Goal: Transaction & Acquisition: Purchase product/service

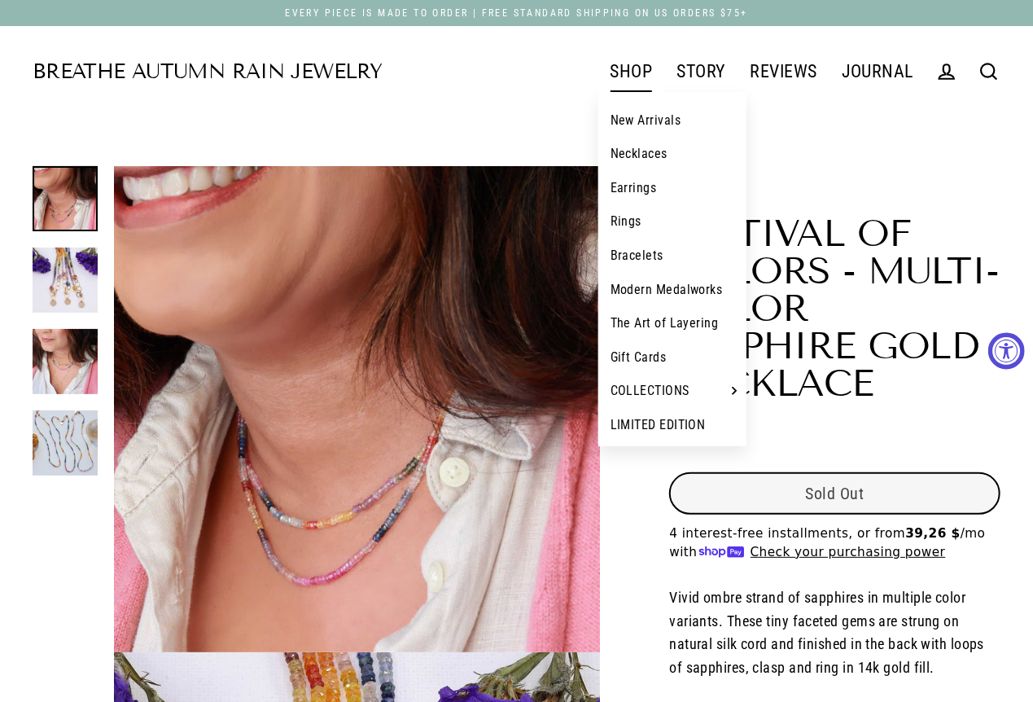
select select "3"
click at [639, 120] on link "New Arrivals" at bounding box center [672, 120] width 149 height 34
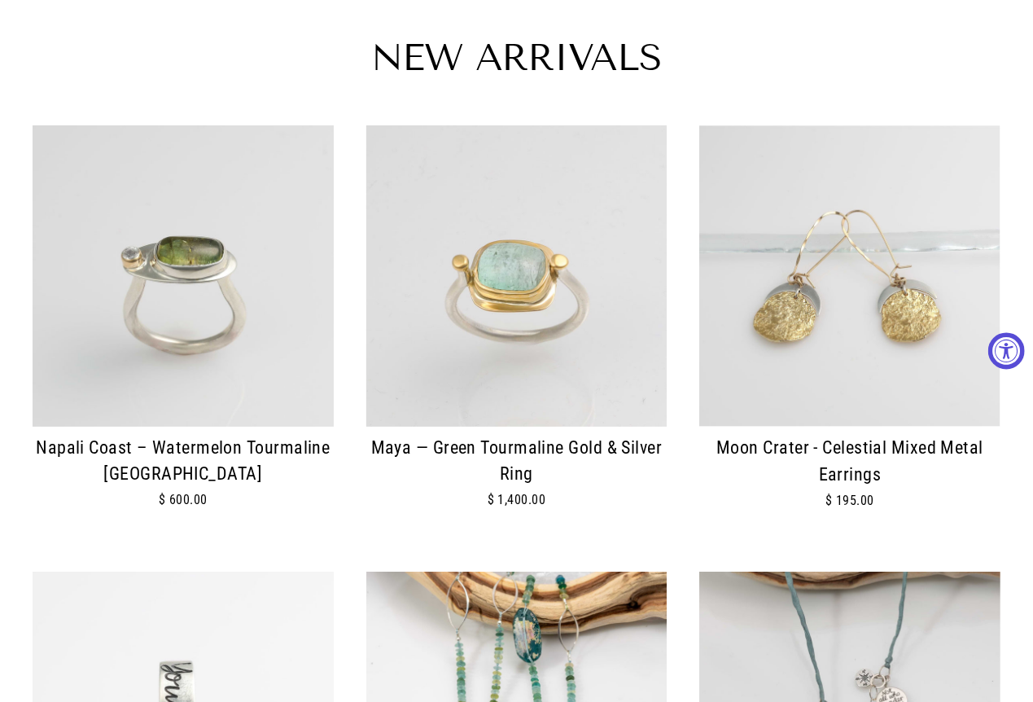
scroll to position [361, 0]
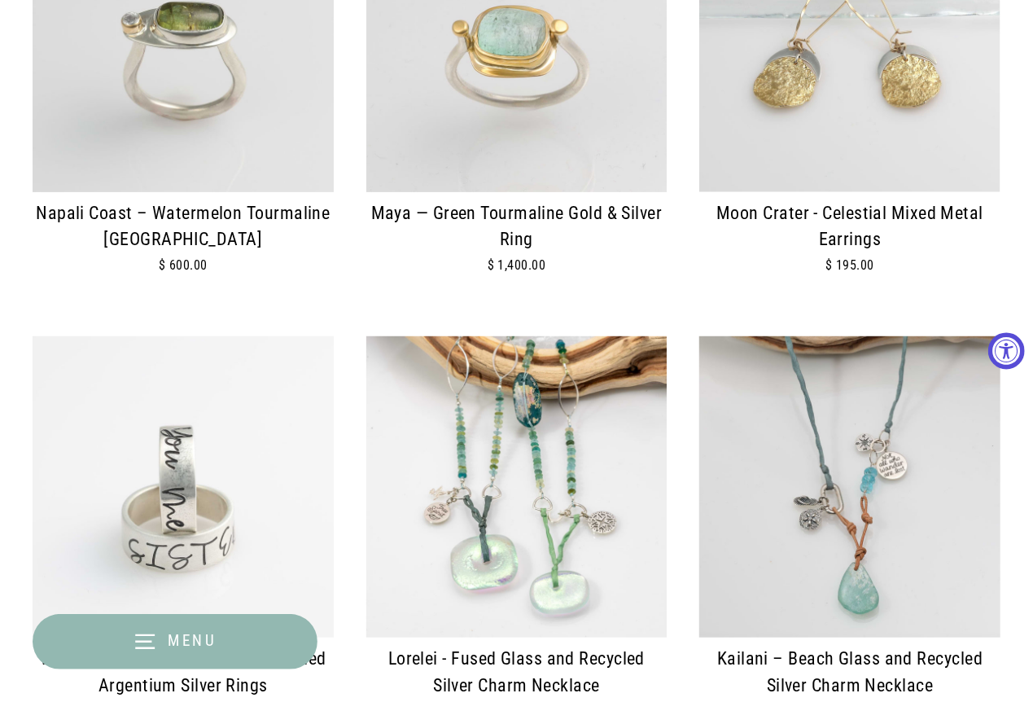
click at [544, 167] on img at bounding box center [516, 41] width 301 height 301
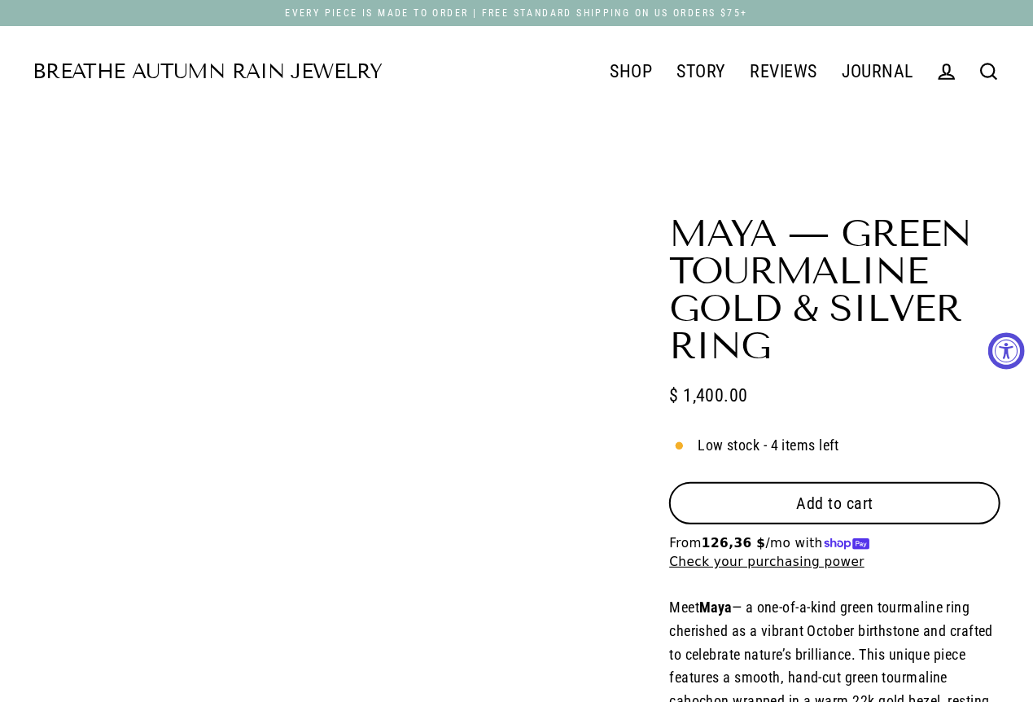
select select "3"
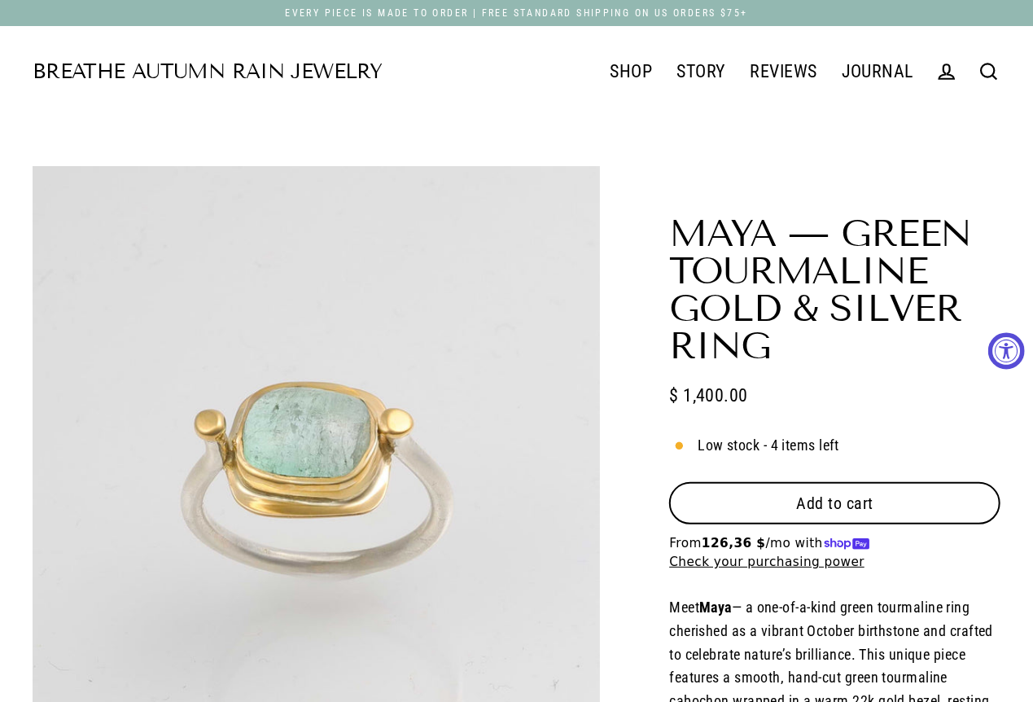
click at [790, 503] on button "Add to cart" at bounding box center [834, 503] width 331 height 42
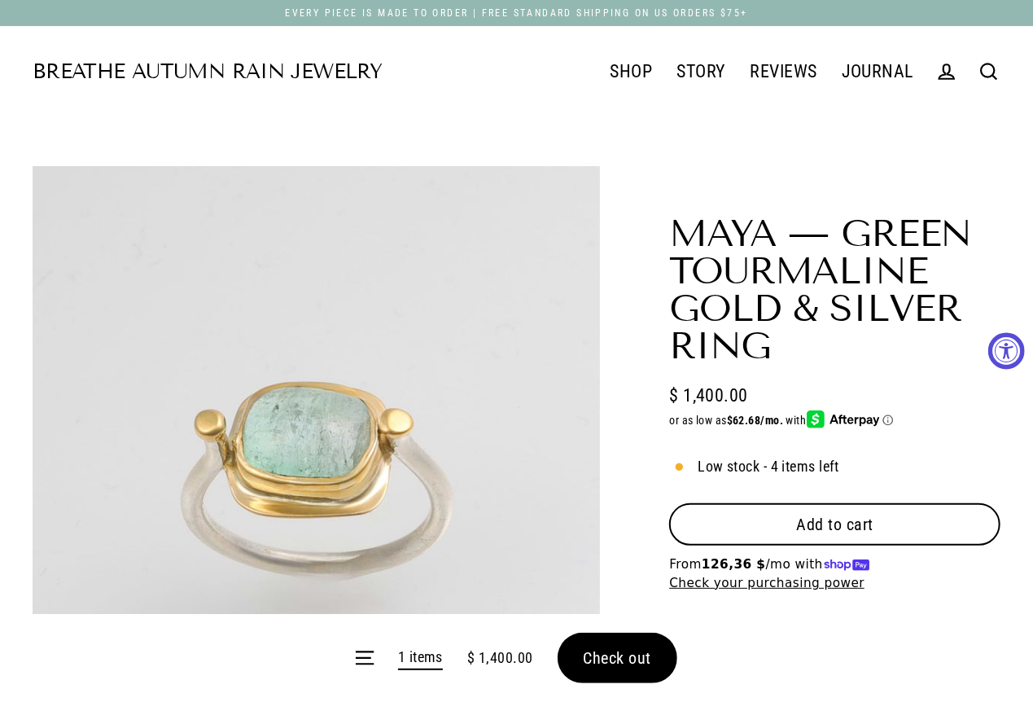
click at [628, 642] on form "Menu 1 items $ 1,400.00 Check out" at bounding box center [516, 658] width 1033 height 88
click at [621, 657] on form "Menu 1 items $ 1,400.00 Check out" at bounding box center [516, 658] width 1033 height 88
